Goal: Contribute content: Contribute content

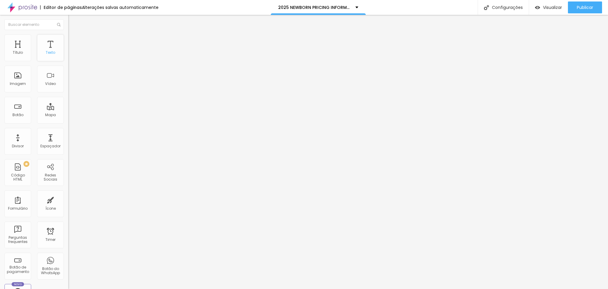
click at [49, 55] on div "Texto" at bounding box center [51, 52] width 10 height 4
click at [15, 54] on div "Título" at bounding box center [18, 52] width 10 height 4
click at [71, 86] on icon "button" at bounding box center [73, 85] width 4 height 4
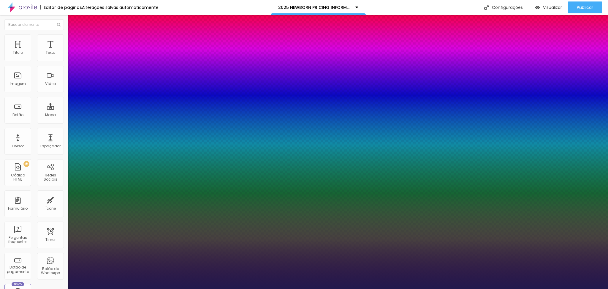
type input "1"
type input "15"
type input "1"
type input "16"
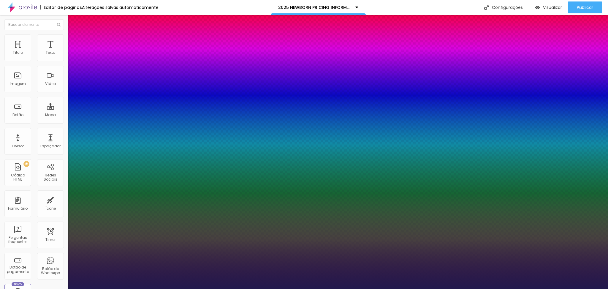
type input "16"
type input "1"
type input "17"
type input "1"
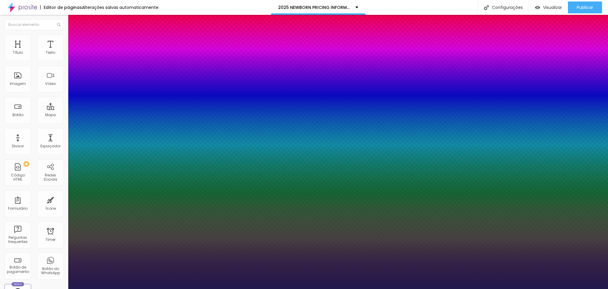
type input "18"
type input "1"
type input "20"
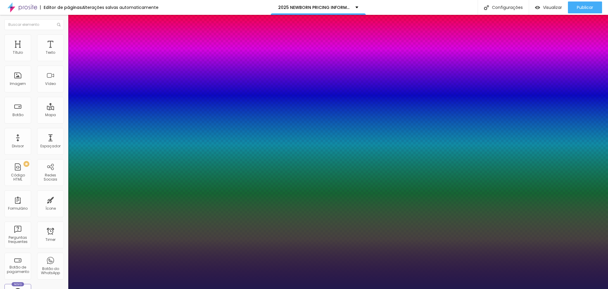
type input "1"
type input "22"
type input "1"
type input "24"
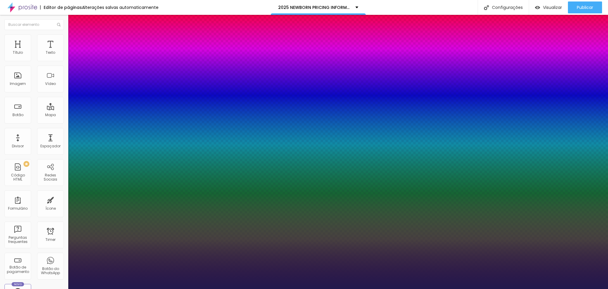
type input "24"
type input "1"
type input "25"
type input "1"
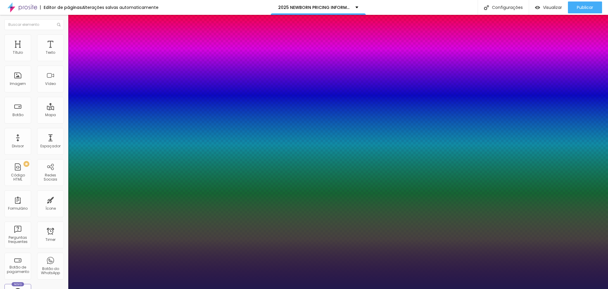
type input "26"
type input "1"
type input "30"
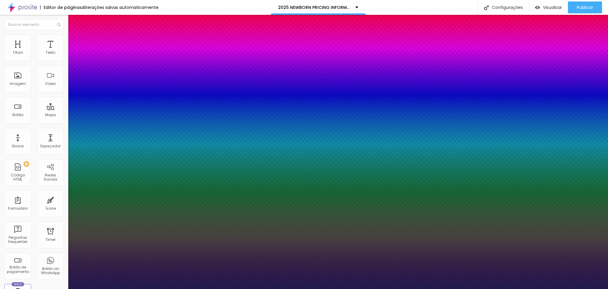
type input "1"
type input "31"
type input "1"
type input "33"
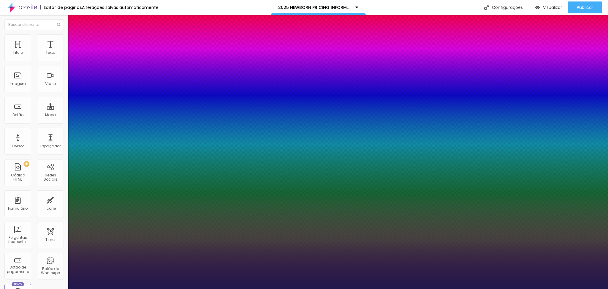
type input "33"
type input "1"
type input "36"
type input "1"
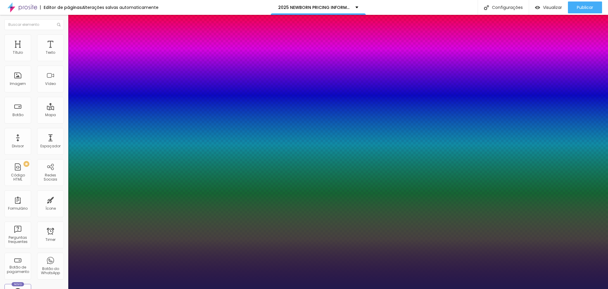
type input "44"
type input "1"
type input "43"
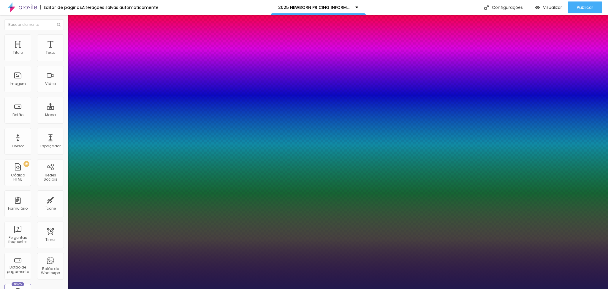
type input "1"
type input "42"
type input "1"
type input "40"
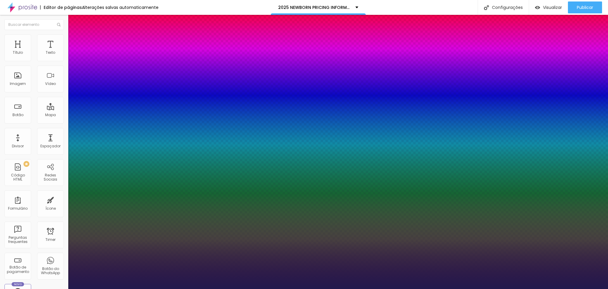
type input "40"
type input "1"
type input "39"
type input "1"
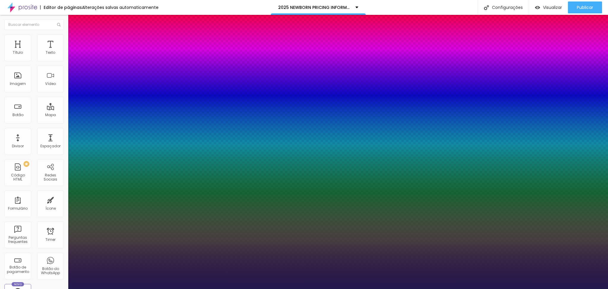
type input "38"
type input "1"
type input "37"
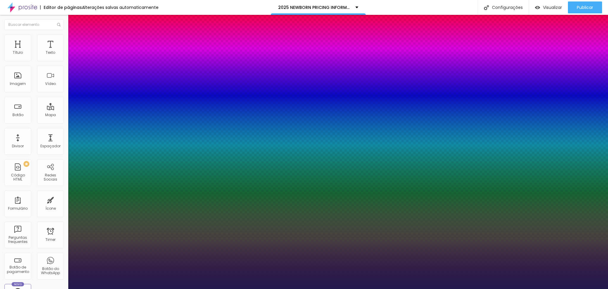
type input "1"
type input "33"
type input "1"
drag, startPoint x: 80, startPoint y: 165, endPoint x: 88, endPoint y: 166, distance: 8.4
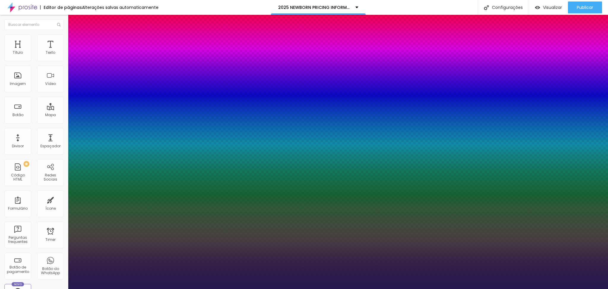
type input "32"
type input "1"
type input "34"
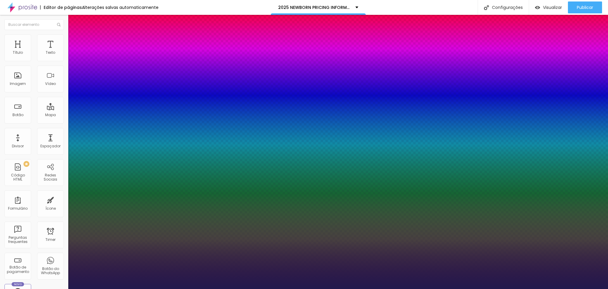
type input "34"
type input "1"
type input "34"
type input "1"
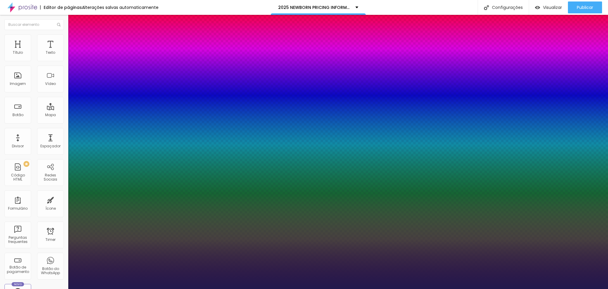
click at [212, 289] on div at bounding box center [304, 289] width 608 height 0
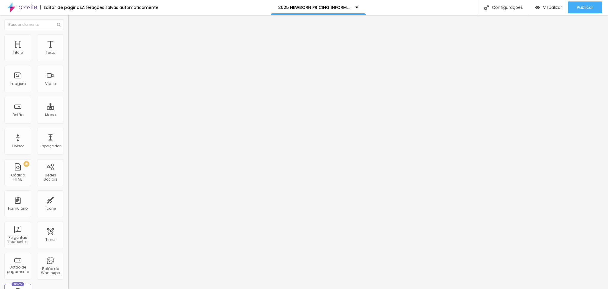
click at [73, 22] on img "button" at bounding box center [75, 21] width 5 height 5
click at [73, 23] on img "button" at bounding box center [75, 21] width 5 height 5
click at [71, 86] on icon "button" at bounding box center [73, 85] width 4 height 4
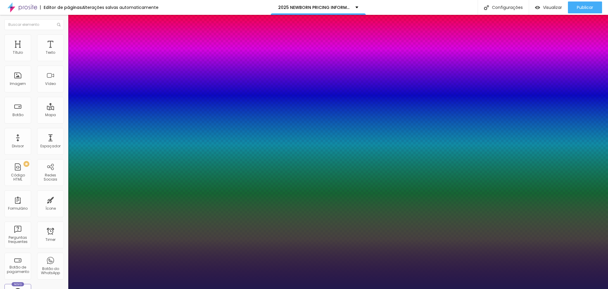
type input "1"
type input "31"
type input "1"
type input "30"
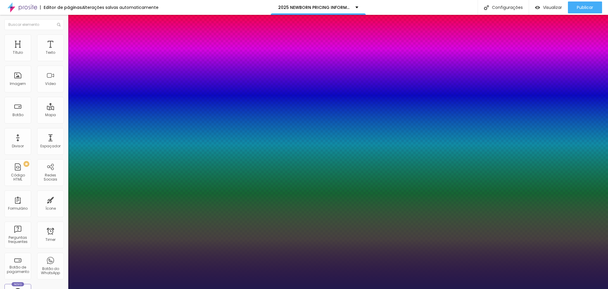
type input "30"
type input "1"
type input "29"
type input "1"
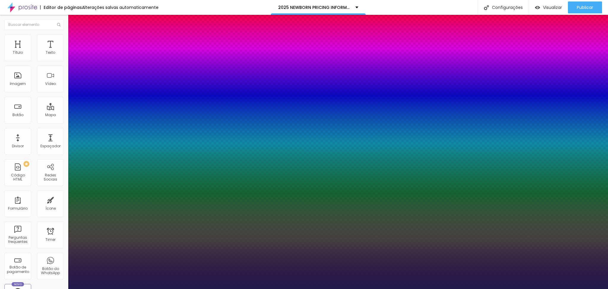
type input "28"
type input "1"
type input "27"
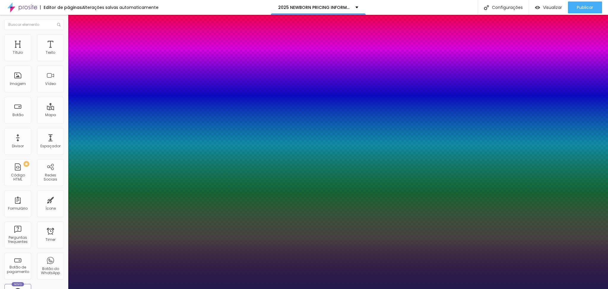
type input "1"
type input "26"
type input "1"
type input "25"
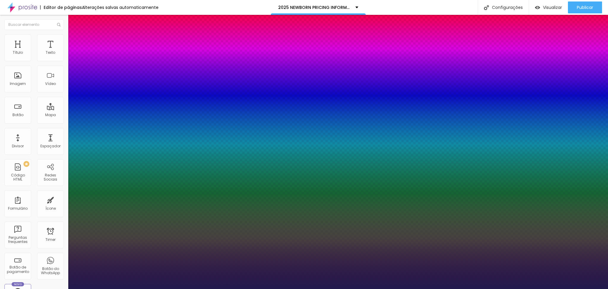
type input "25"
type input "1"
type input "24"
type input "1"
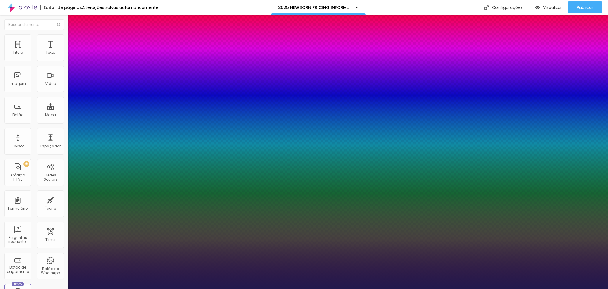
type input "23"
type input "1"
type input "24"
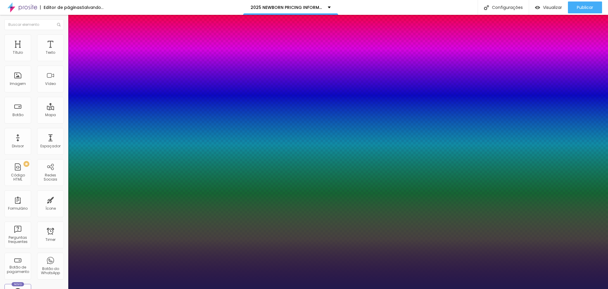
type input "1"
type input "25"
type input "1"
type input "24"
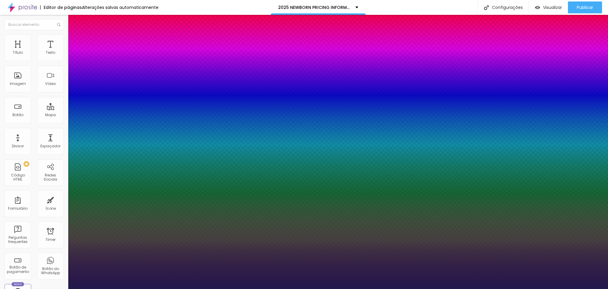
type input "24"
type input "1"
drag, startPoint x: 87, startPoint y: 165, endPoint x: 84, endPoint y: 165, distance: 3.0
type input "24"
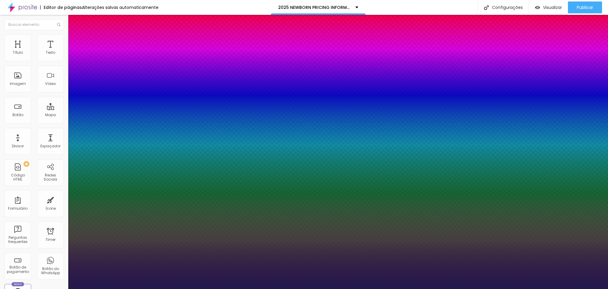
click at [285, 289] on div at bounding box center [304, 289] width 608 height 0
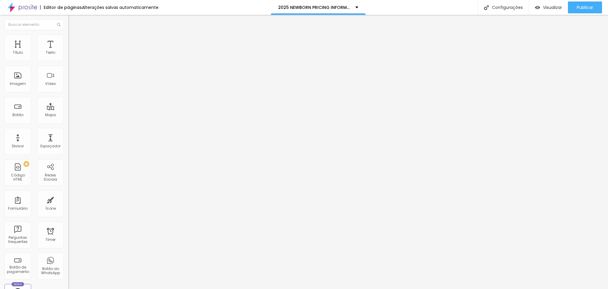
click at [71, 86] on icon "button" at bounding box center [72, 84] width 2 height 2
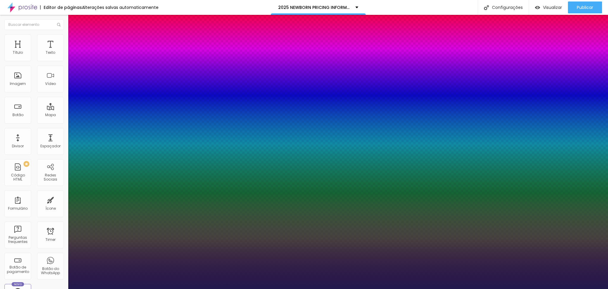
type input "1"
select select "Yantramanav"
type input "1"
select select "WorkSansThin"
type input "1"
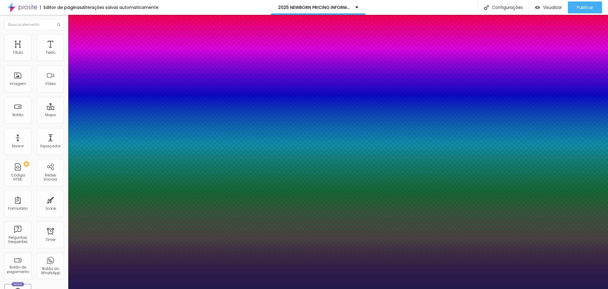
click at [207, 289] on div at bounding box center [304, 289] width 608 height 0
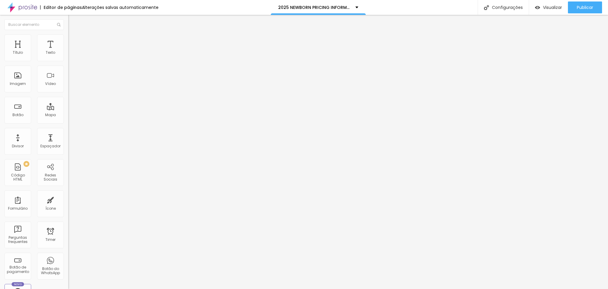
click at [68, 88] on button "button" at bounding box center [72, 85] width 8 height 6
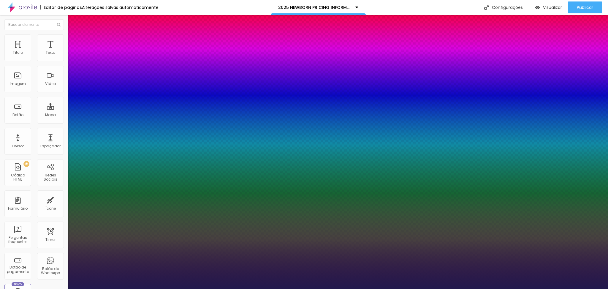
type input "1"
select select "Volkhov-Bold"
type input "1"
select select "TitilliumWeb-Bold"
type input "1"
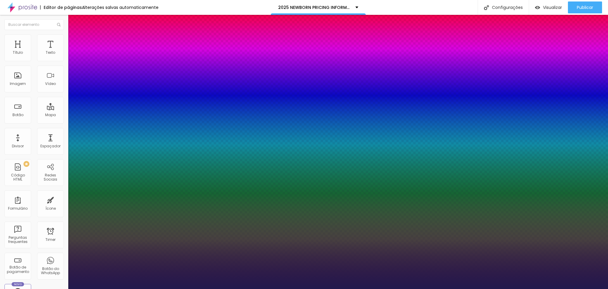
select select "Tangerine-Bold"
type input "1"
select select "SpaceMono"
type input "1"
select select "Scada"
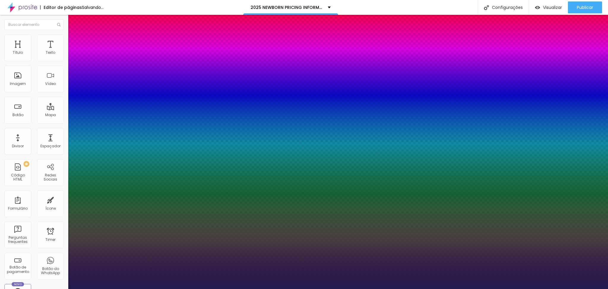
type input "1"
click at [563, 289] on div at bounding box center [304, 289] width 608 height 0
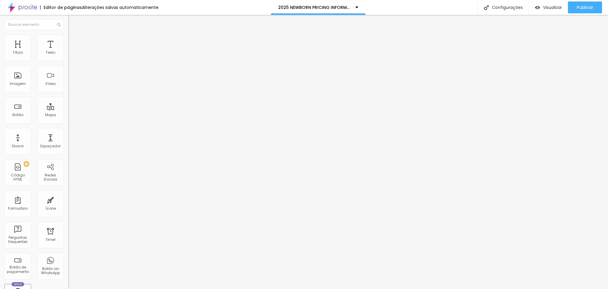
click at [68, 88] on button "button" at bounding box center [72, 85] width 8 height 6
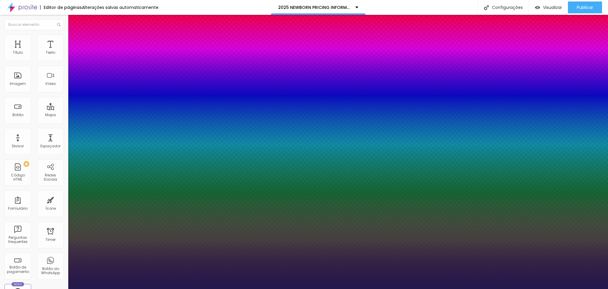
type input "1"
select select "Roboto"
type input "1"
select select "Raleway"
type input "1"
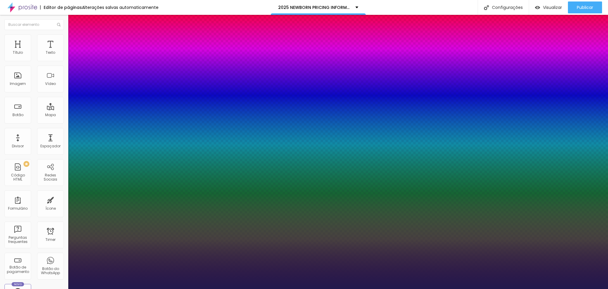
click at [558, 289] on div at bounding box center [304, 289] width 608 height 0
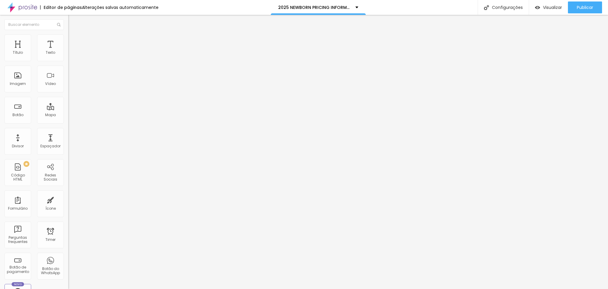
click at [68, 24] on button "Editar Espaçador" at bounding box center [102, 22] width 68 height 14
click at [68, 71] on span "Sólido" at bounding box center [74, 69] width 12 height 5
click at [68, 102] on span "Coração 1" at bounding box center [77, 99] width 19 height 5
click at [68, 106] on span "Coração 2" at bounding box center [78, 103] width 20 height 5
click at [68, 100] on span "Coração 1" at bounding box center [77, 97] width 19 height 5
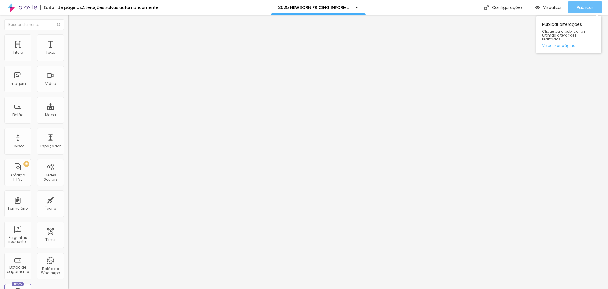
click at [580, 9] on span "Publicar" at bounding box center [585, 7] width 16 height 5
click at [582, 7] on span "Publicar" at bounding box center [585, 7] width 16 height 5
click at [586, 7] on span "Publicar" at bounding box center [585, 7] width 16 height 5
click at [68, 88] on button "button" at bounding box center [72, 85] width 8 height 6
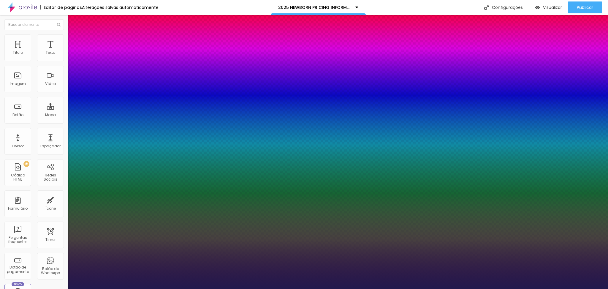
type input "1"
click at [300, 289] on div at bounding box center [304, 289] width 608 height 0
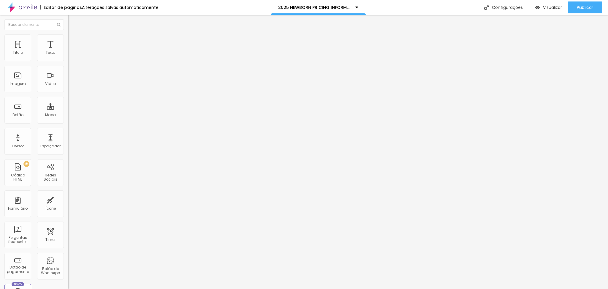
click at [68, 88] on button "button" at bounding box center [72, 85] width 8 height 6
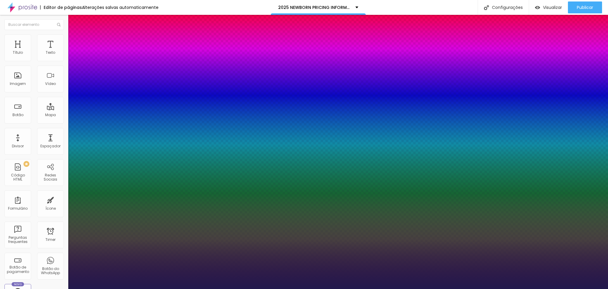
type input "1"
select select "Raleway"
type input "1"
click at [543, 289] on div at bounding box center [304, 289] width 608 height 0
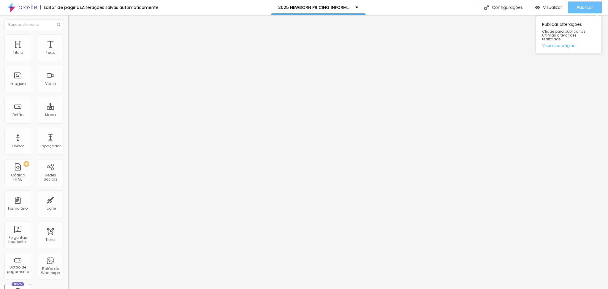
click at [589, 8] on span "Publicar" at bounding box center [585, 7] width 16 height 5
click at [584, 8] on span "Publicar" at bounding box center [585, 7] width 16 height 5
click at [71, 86] on icon "button" at bounding box center [73, 85] width 4 height 4
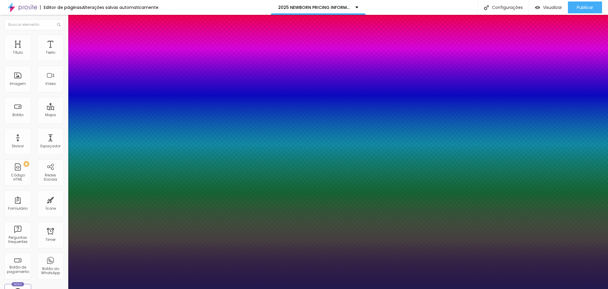
type input "1"
select select "PoppinsThin"
type input "1"
select select "Halant-Bold"
type input "1"
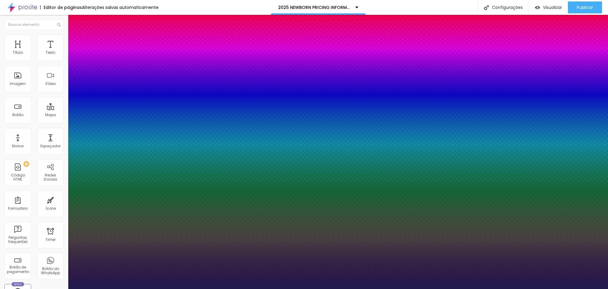
select select "GreatVibes-Regular"
type input "1"
select select "GravitasOne-Regular"
type input "1"
select select "GochiHand-Regular"
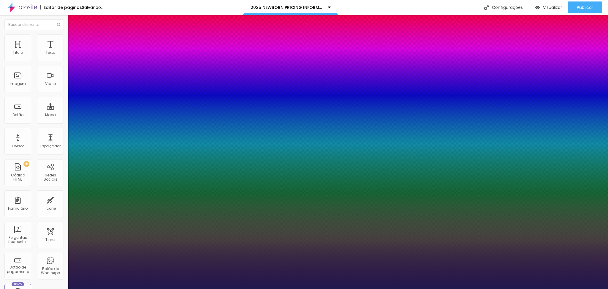
type input "1"
select select "GloriaHallelujah"
type input "1"
click at [555, 289] on div at bounding box center [304, 289] width 608 height 0
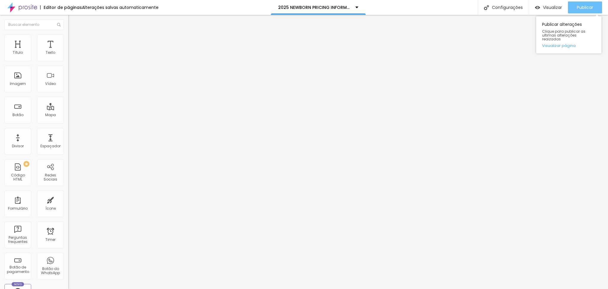
click at [584, 10] on span "Publicar" at bounding box center [585, 7] width 16 height 5
click at [580, 9] on span "Publicar" at bounding box center [585, 7] width 16 height 5
click at [583, 10] on span "Publicar" at bounding box center [585, 7] width 16 height 5
click at [578, 7] on span "Publicar" at bounding box center [585, 7] width 16 height 5
